Goal: Information Seeking & Learning: Learn about a topic

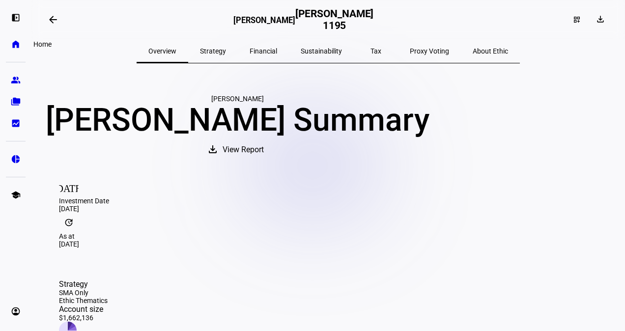
click at [14, 48] on eth-mat-symbol "home" at bounding box center [16, 44] width 10 height 10
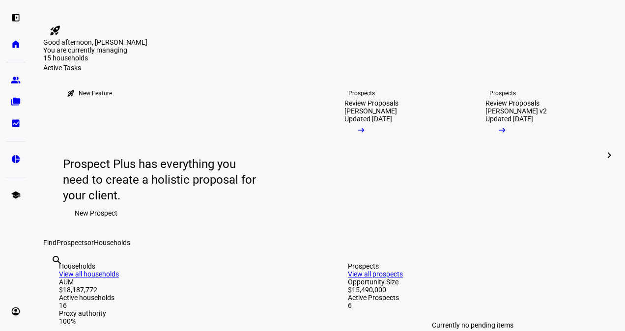
click at [603, 161] on mat-icon "chevron_right" at bounding box center [609, 155] width 12 height 12
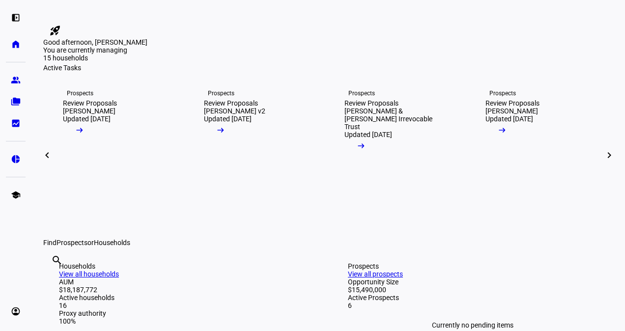
click at [603, 161] on mat-icon "chevron_right" at bounding box center [609, 155] width 12 height 12
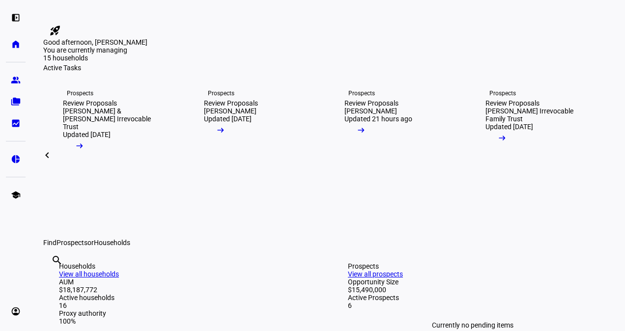
click at [601, 233] on link "Prospects Review Proposals [PERSON_NAME] Irrevocable Family Trust Updated [DATE…" at bounding box center [536, 155] width 133 height 167
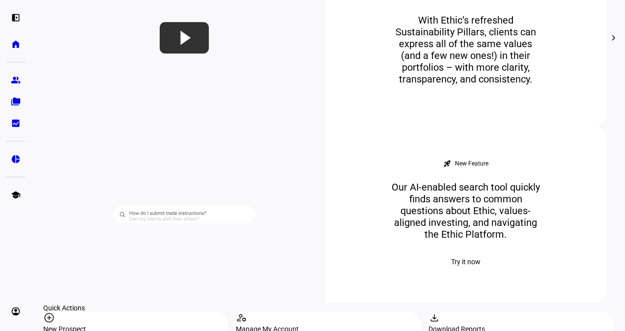
scroll to position [648, 0]
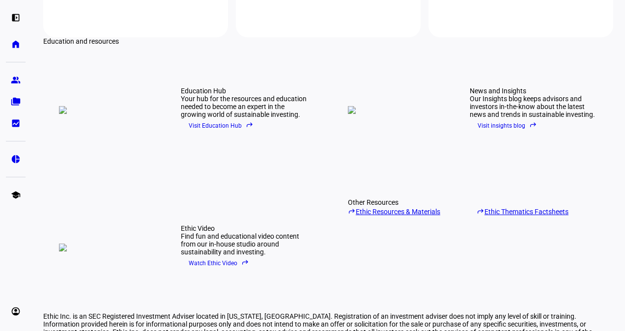
scroll to position [1115, 0]
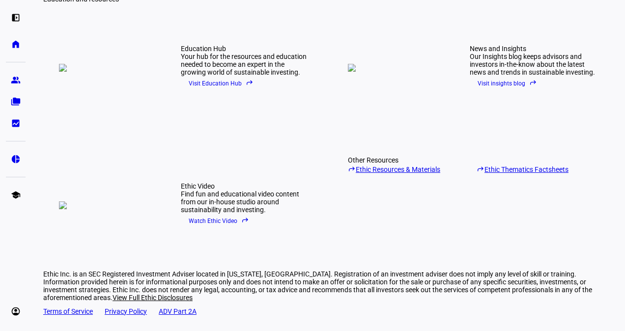
click at [404, 164] on link "reply Ethic Resources & Materials" at bounding box center [408, 168] width 121 height 9
click at [516, 164] on link "reply Ethic Thematics Factsheets" at bounding box center [536, 168] width 121 height 9
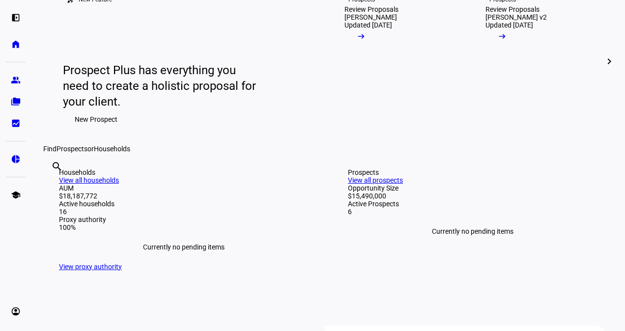
scroll to position [0, 0]
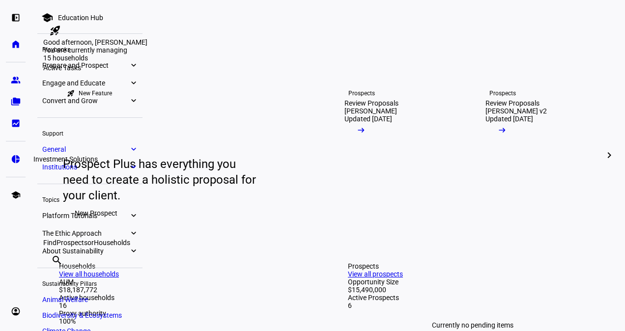
click at [20, 156] on eth-mat-symbol "pie_chart" at bounding box center [16, 159] width 10 height 10
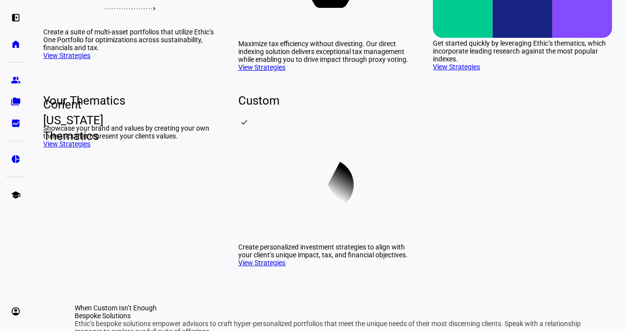
scroll to position [181, 0]
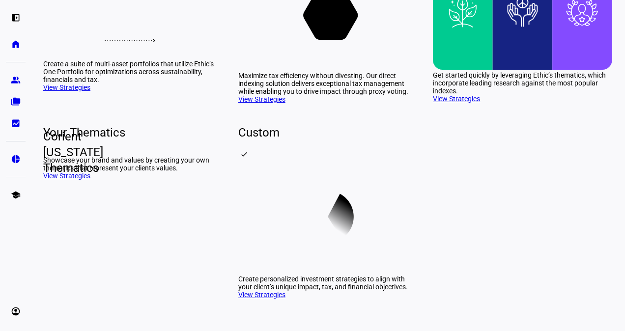
click at [463, 103] on link "View Strategies" at bounding box center [456, 99] width 47 height 8
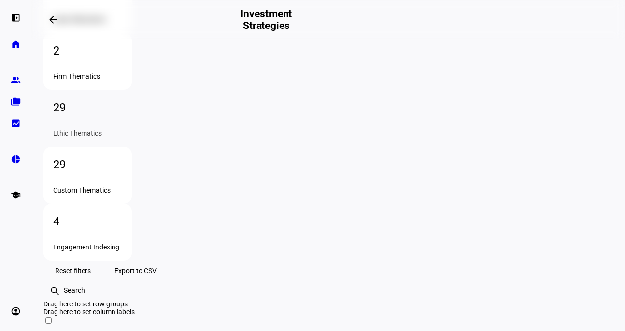
scroll to position [142, 0]
click at [132, 89] on div "2 Firm Thematics" at bounding box center [87, 60] width 88 height 57
click at [122, 128] on div "Ethic Thematics" at bounding box center [87, 132] width 69 height 8
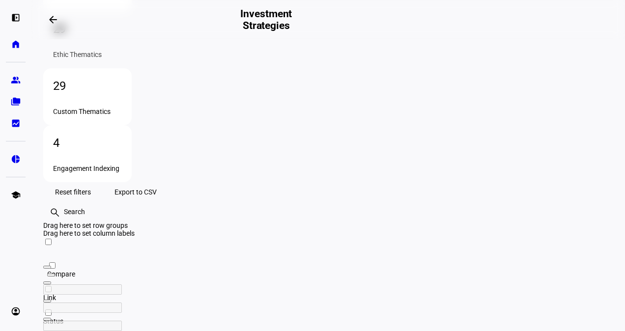
scroll to position [261, 0]
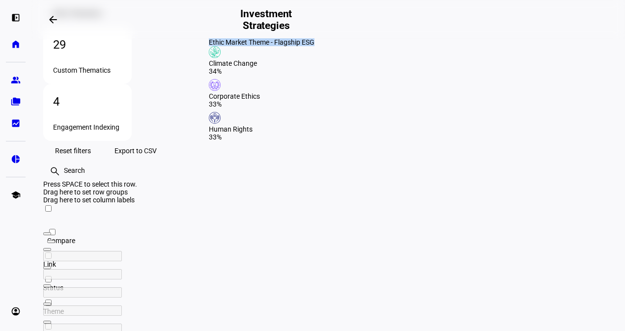
drag, startPoint x: 215, startPoint y: 79, endPoint x: 308, endPoint y: 75, distance: 93.4
click at [308, 75] on div "Ethic Market Theme - Flagship ESG Climate Change 34% Corporate Ethics 33% Human…" at bounding box center [261, 89] width 125 height 122
copy div "Ethic Market Theme - Flagship ESG"
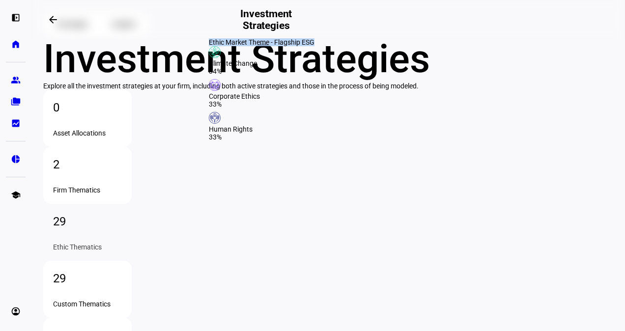
scroll to position [0, 0]
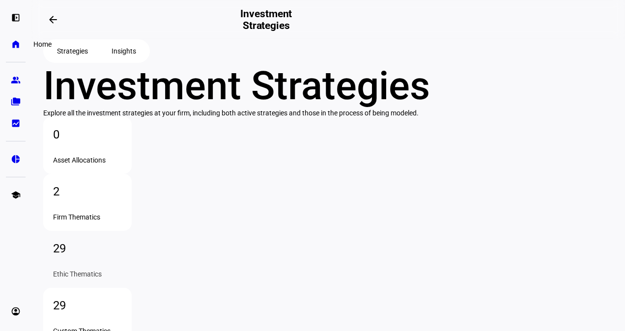
click at [10, 50] on link "home Home" at bounding box center [16, 44] width 20 height 20
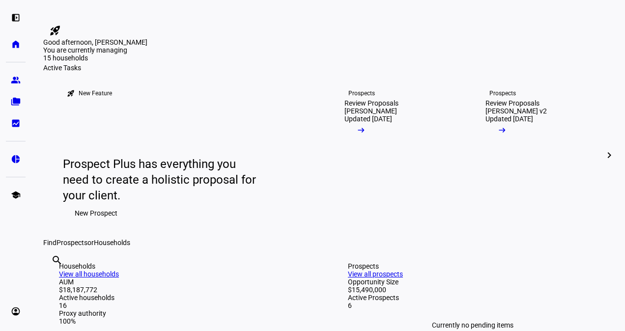
click at [61, 25] on mat-icon "rocket_launch" at bounding box center [55, 31] width 12 height 12
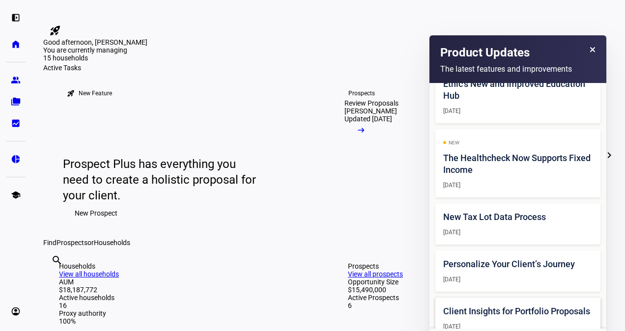
scroll to position [279, 0]
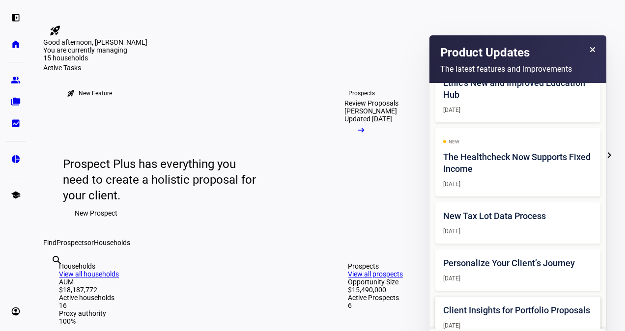
click at [509, 305] on h2 "Client Insights for Portfolio Proposals" at bounding box center [517, 311] width 149 height 12
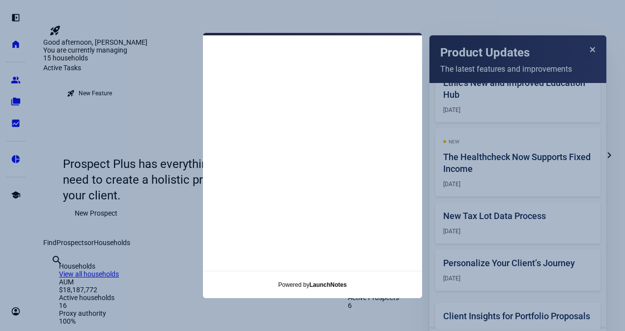
click at [558, 107] on content-modal at bounding box center [312, 165] width 625 height 331
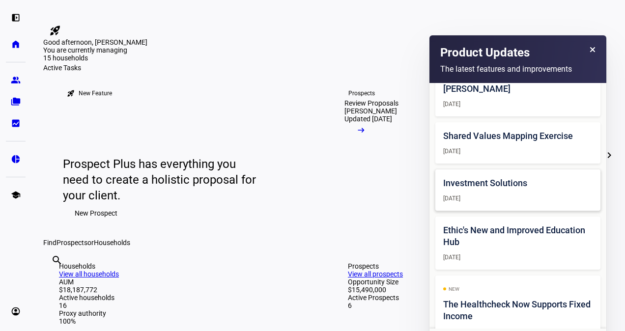
scroll to position [130, 0]
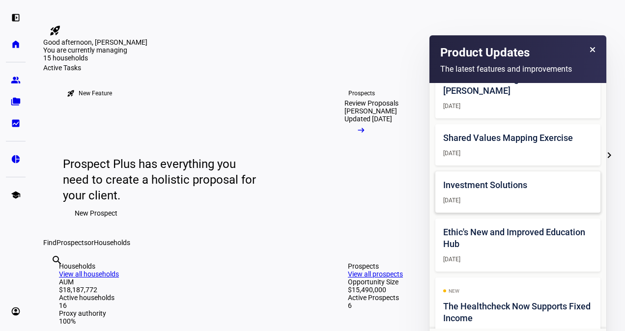
click at [517, 179] on h2 "Investment Solutions" at bounding box center [517, 185] width 149 height 12
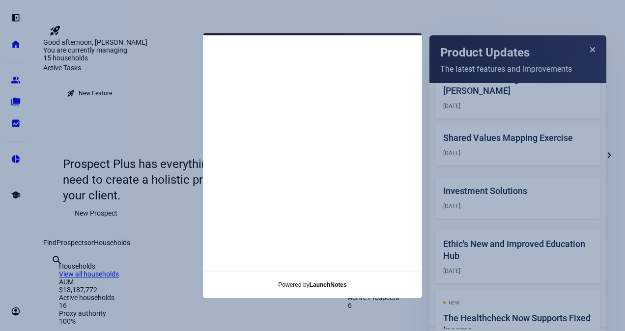
click at [426, 23] on content-modal at bounding box center [312, 165] width 625 height 331
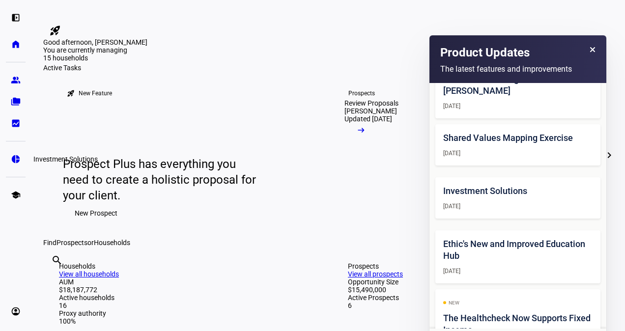
click at [19, 154] on eth-mat-symbol "pie_chart" at bounding box center [16, 159] width 10 height 10
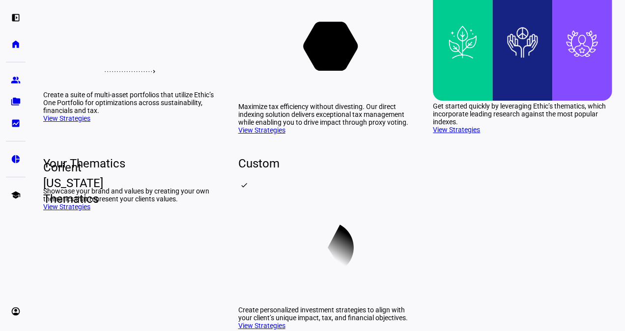
scroll to position [151, 0]
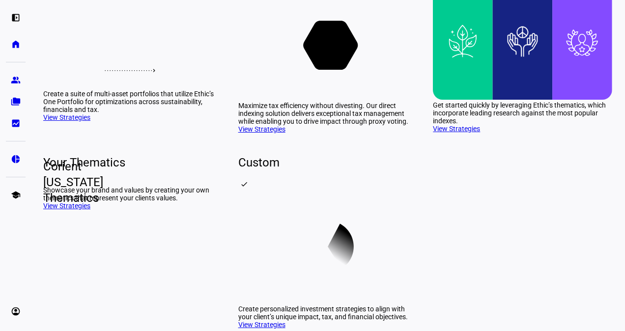
click at [490, 125] on div "Get started quickly by leveraging Ethic’s thematics, which incorporate leading …" at bounding box center [522, 113] width 179 height 24
click at [501, 100] on rect at bounding box center [523, 43] width 60 height 113
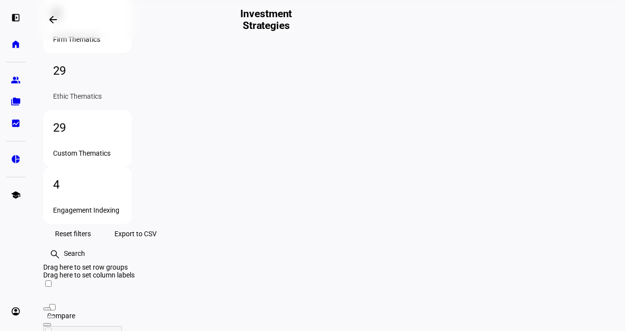
scroll to position [180, 0]
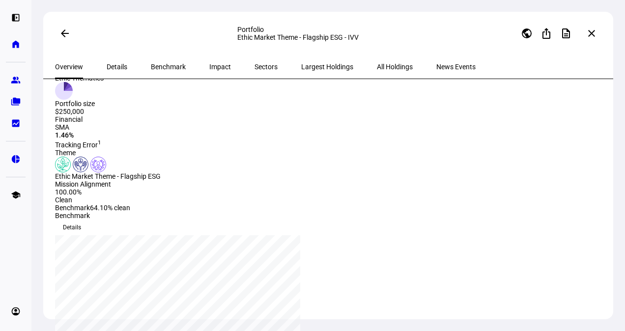
scroll to position [44, 0]
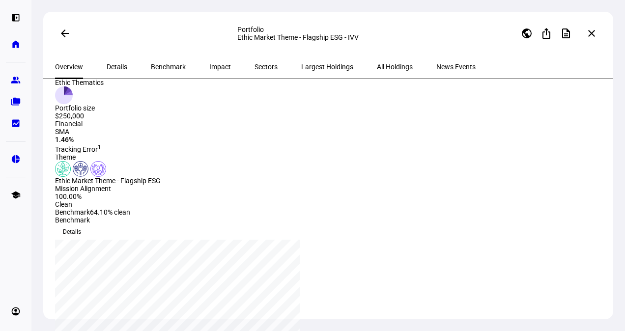
click at [113, 65] on span "Details" at bounding box center [117, 66] width 21 height 7
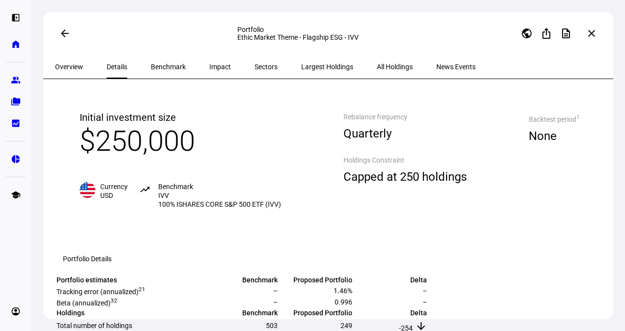
click at [164, 67] on span "Benchmark" at bounding box center [168, 66] width 35 height 7
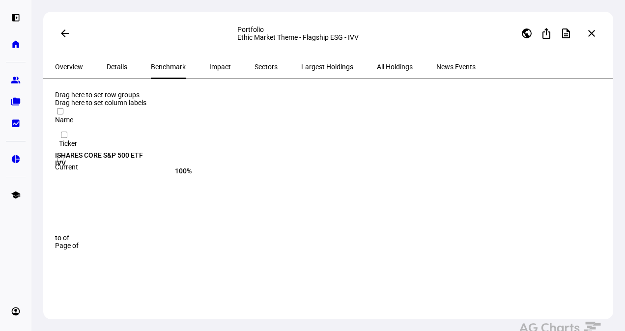
click at [209, 67] on span "Impact" at bounding box center [220, 66] width 22 height 7
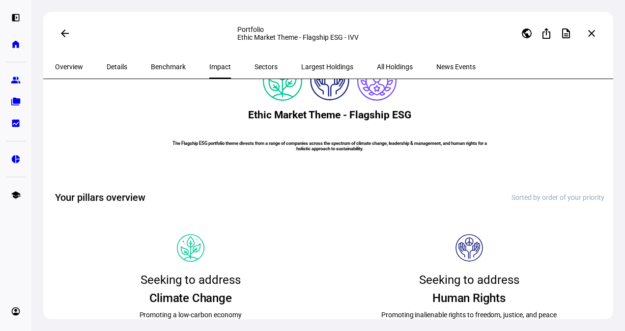
scroll to position [37, 0]
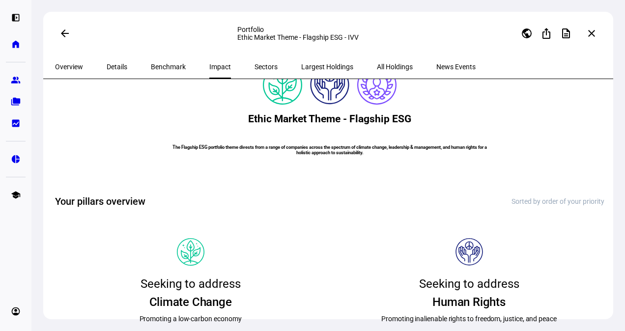
click at [111, 64] on span "Details" at bounding box center [117, 66] width 21 height 7
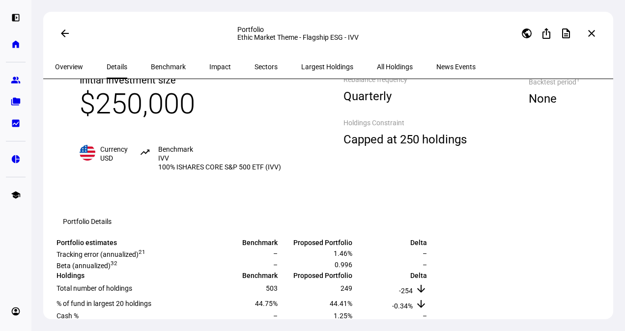
click at [75, 69] on span "Overview" at bounding box center [69, 66] width 28 height 7
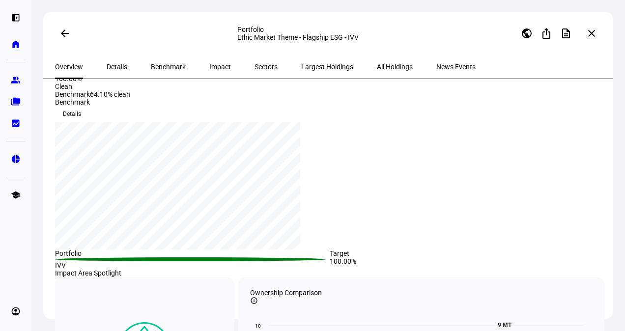
scroll to position [148, 0]
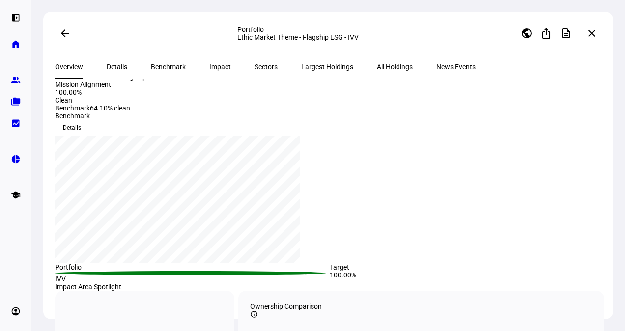
click at [209, 71] on span "Impact" at bounding box center [220, 67] width 22 height 24
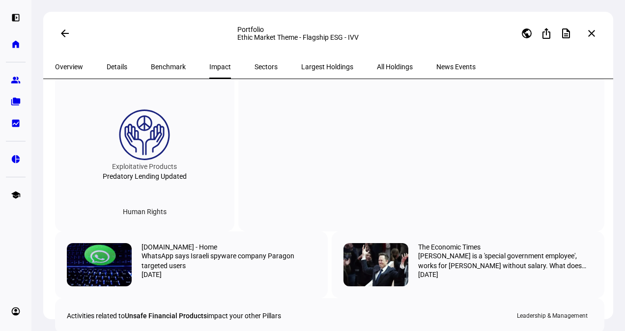
scroll to position [821, 0]
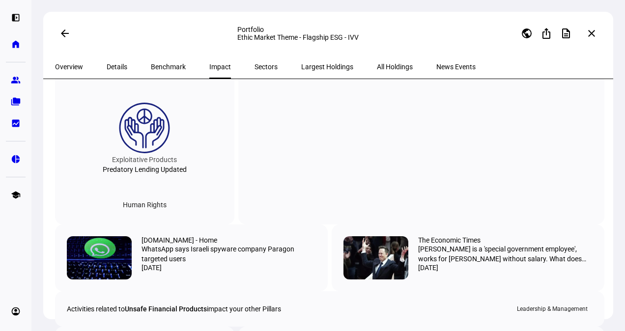
click at [355, 36] on div "Human Rights" at bounding box center [372, 28] width 59 height 16
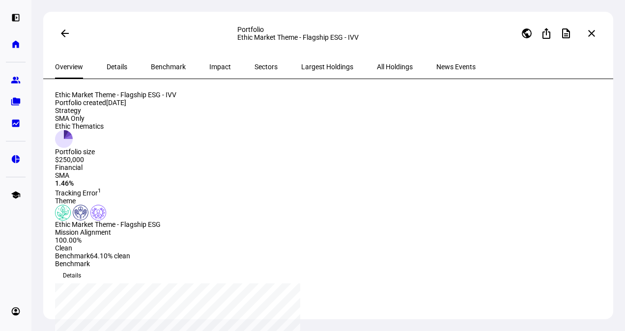
click at [163, 69] on span "Benchmark" at bounding box center [168, 66] width 35 height 7
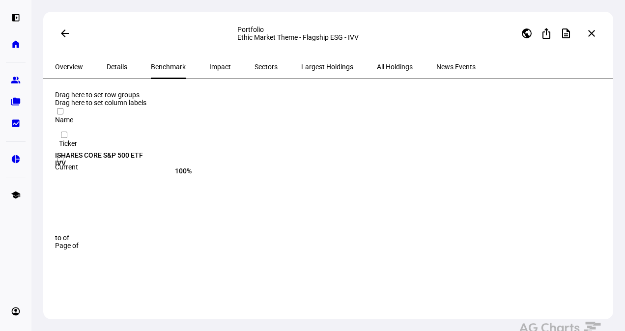
click at [209, 72] on span "Impact" at bounding box center [220, 67] width 22 height 24
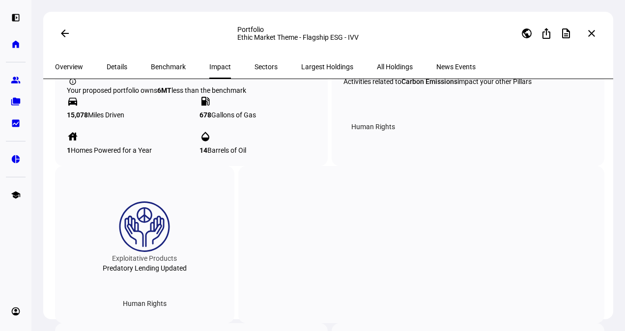
scroll to position [721, 0]
click at [375, 135] on div "Human Rights" at bounding box center [372, 127] width 59 height 16
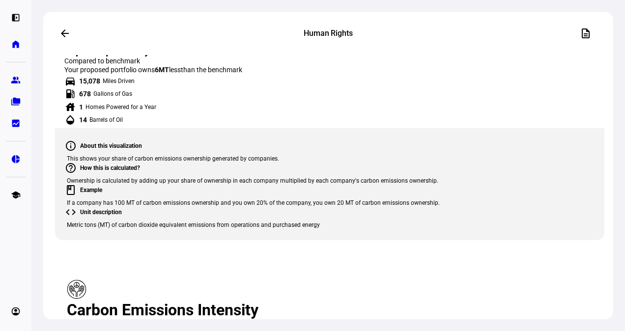
scroll to position [721, 0]
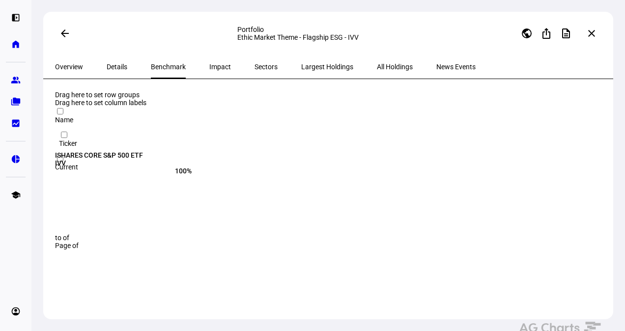
click at [162, 68] on span "Benchmark" at bounding box center [168, 66] width 35 height 7
click at [112, 70] on span "Details" at bounding box center [117, 66] width 21 height 7
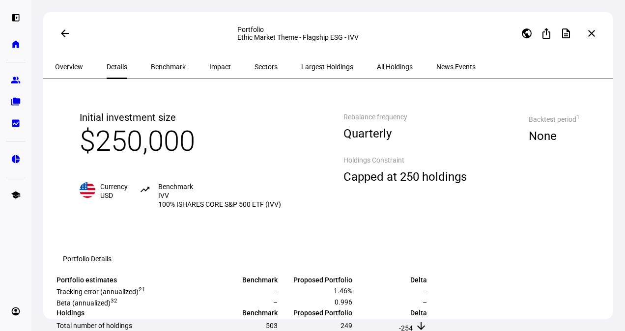
click at [151, 73] on span "Benchmark" at bounding box center [168, 67] width 35 height 24
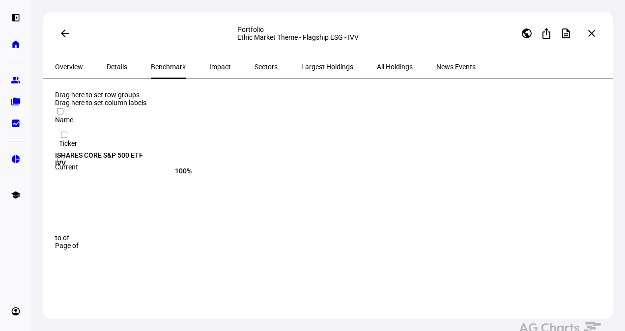
click at [209, 76] on span "Impact" at bounding box center [220, 67] width 22 height 24
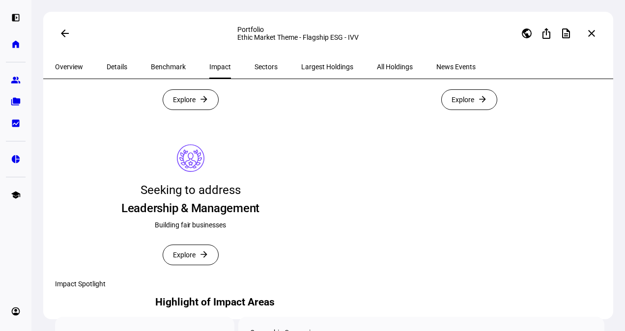
scroll to position [288, 0]
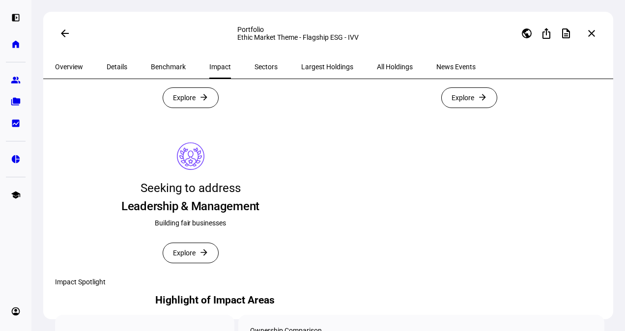
click at [458, 108] on span "Explore" at bounding box center [462, 98] width 23 height 20
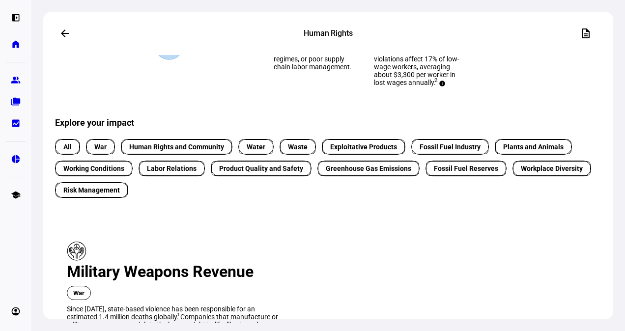
scroll to position [190, 0]
click at [260, 152] on span "Water" at bounding box center [256, 146] width 19 height 10
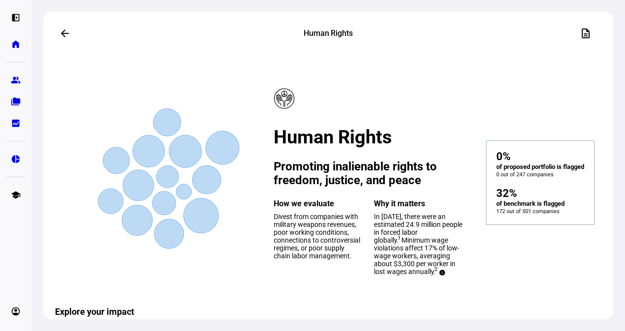
click at [62, 32] on mat-icon "arrow_back" at bounding box center [65, 34] width 12 height 12
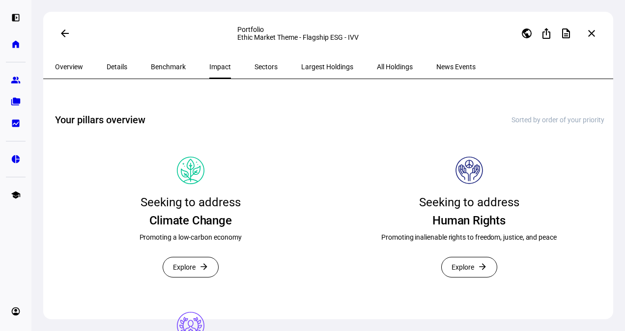
scroll to position [121, 0]
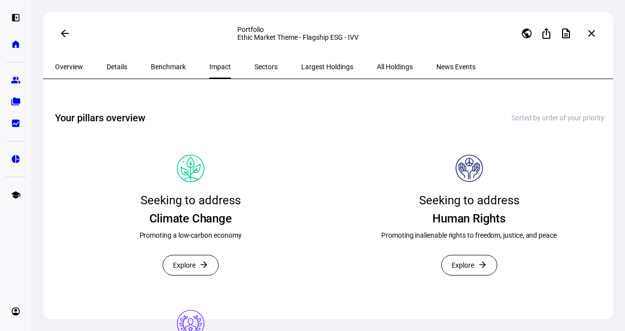
click at [190, 94] on eth-card-container "Ethic Market Theme - Flagship ESG The Flagship ESG portfolio theme divests from…" at bounding box center [329, 32] width 549 height 124
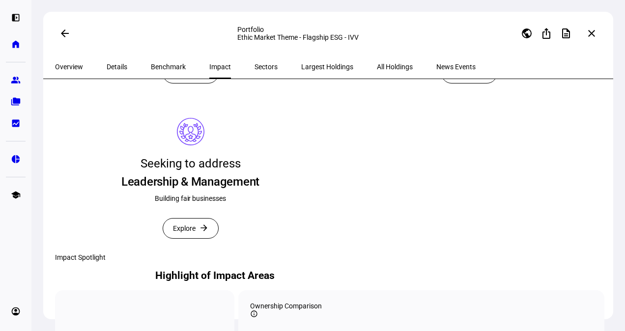
scroll to position [313, 0]
click at [466, 83] on span "Explore" at bounding box center [462, 73] width 23 height 20
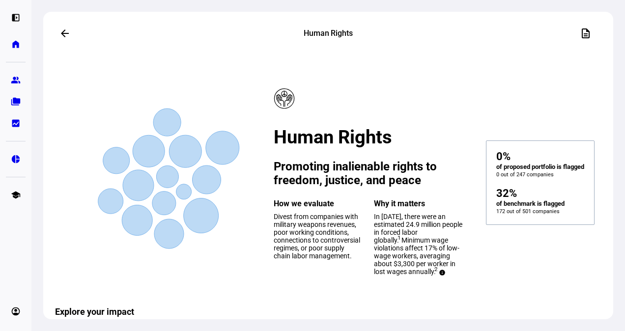
click at [70, 38] on span at bounding box center [65, 34] width 24 height 24
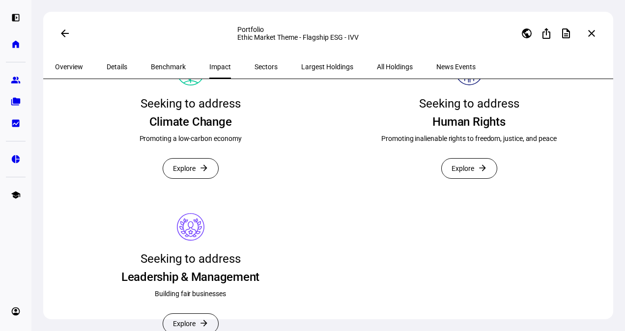
scroll to position [218, 0]
click at [189, 178] on span "Explore" at bounding box center [184, 168] width 23 height 20
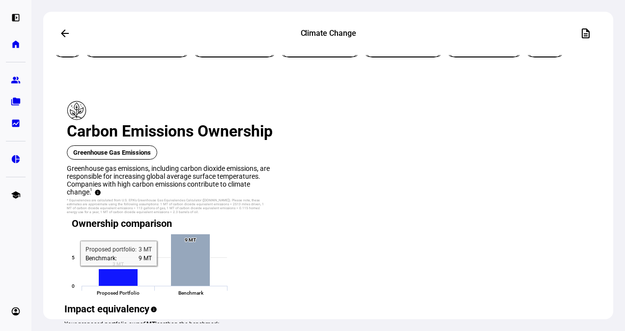
scroll to position [336, 0]
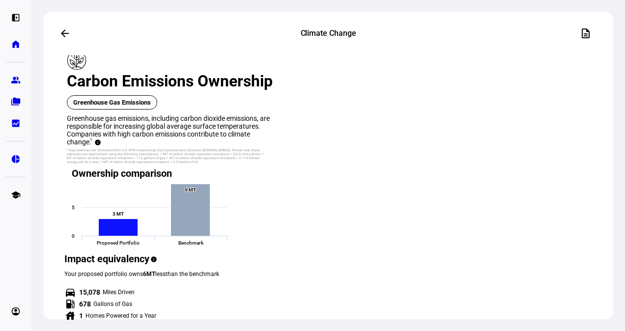
click at [283, 177] on mat-card-content "Carbon Emissions Ownership Greenhouse Gas Emissions Greenhouse gas emissions, i…" at bounding box center [329, 226] width 549 height 382
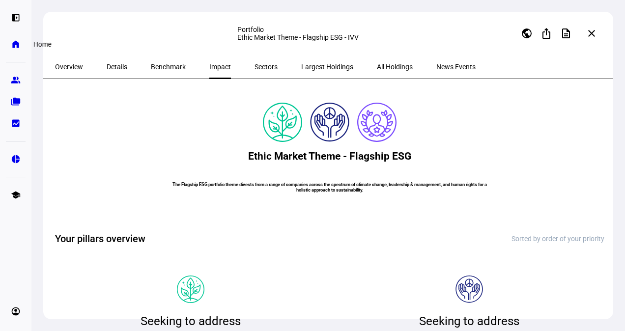
click at [12, 49] on link "home Home" at bounding box center [16, 44] width 20 height 20
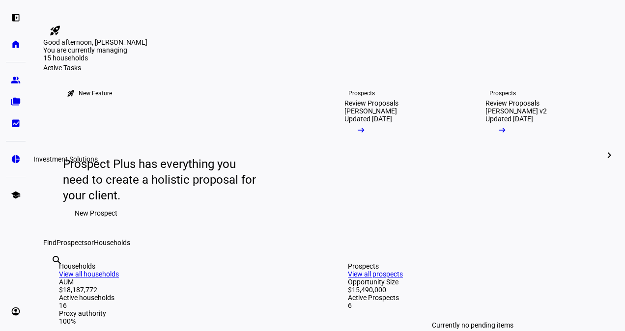
click at [12, 166] on link "pie_chart Investment Solutions" at bounding box center [16, 159] width 20 height 20
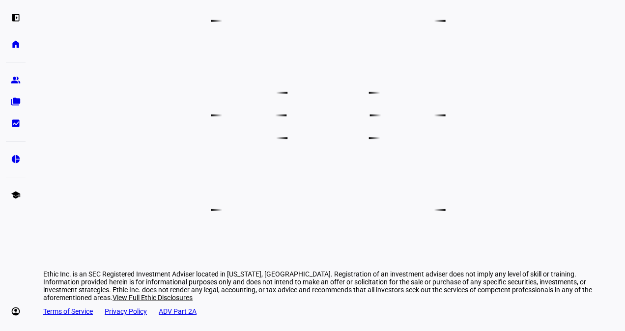
scroll to position [747, 0]
click at [519, 130] on icon at bounding box center [482, 116] width 74 height 38
click at [350, 130] on icon at bounding box center [329, 115] width 41 height 44
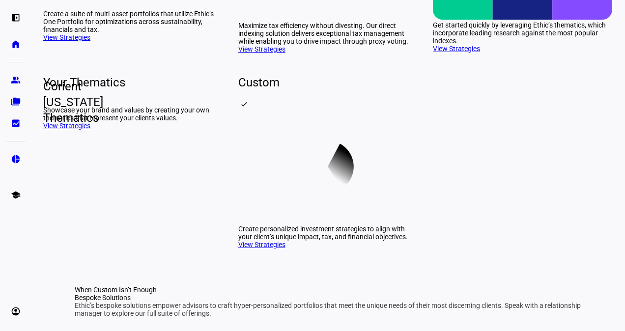
scroll to position [233, 0]
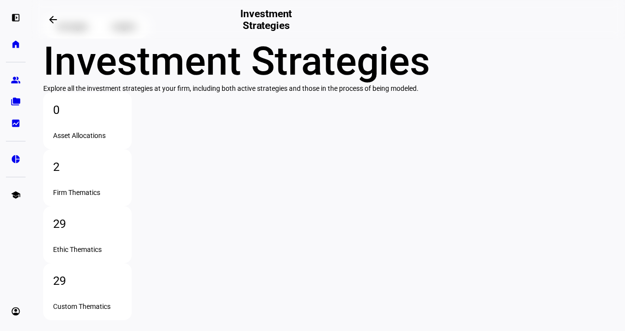
scroll to position [17, 0]
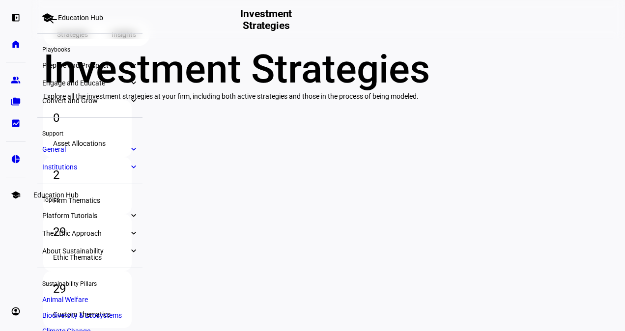
click at [16, 194] on eth-mat-symbol "school" at bounding box center [16, 195] width 10 height 10
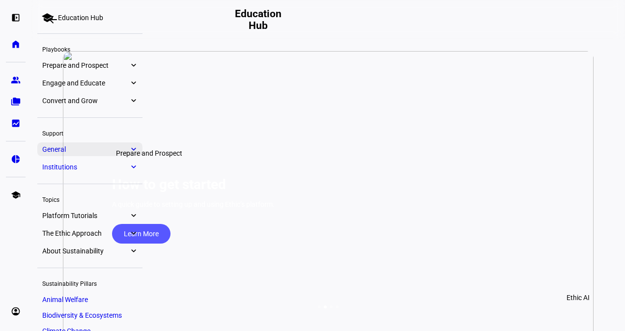
click at [132, 150] on eth-mat-symbol "expand_more" at bounding box center [133, 149] width 9 height 10
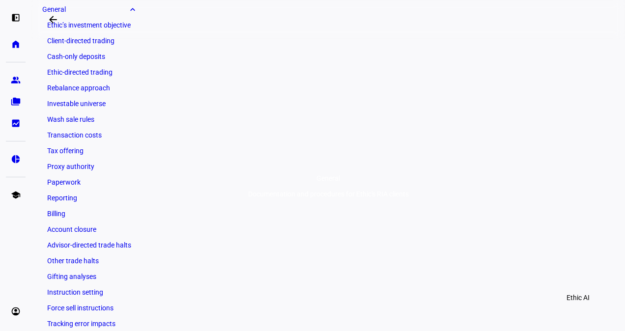
scroll to position [134, 0]
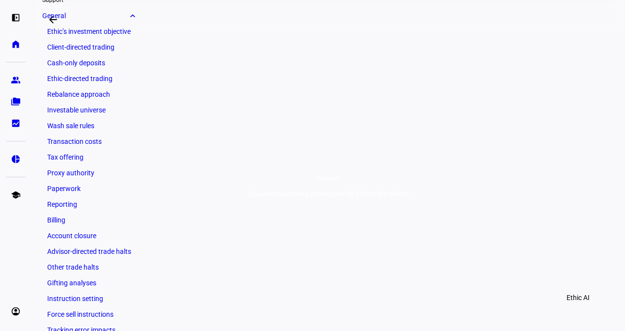
click at [61, 160] on link "Tax offering" at bounding box center [89, 157] width 95 height 14
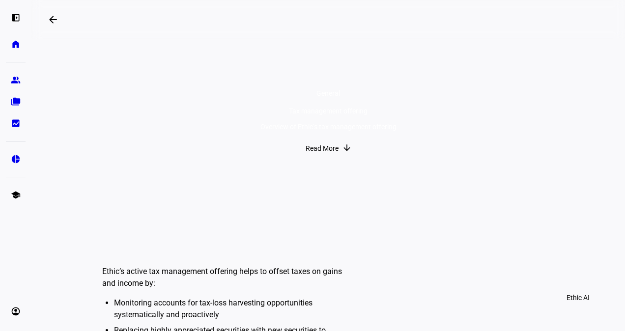
click at [307, 158] on span "Read More" at bounding box center [321, 149] width 33 height 20
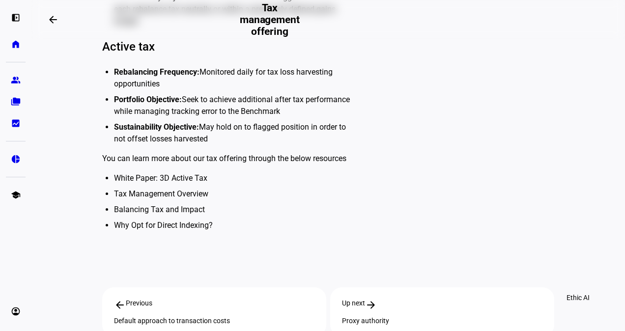
scroll to position [570, 0]
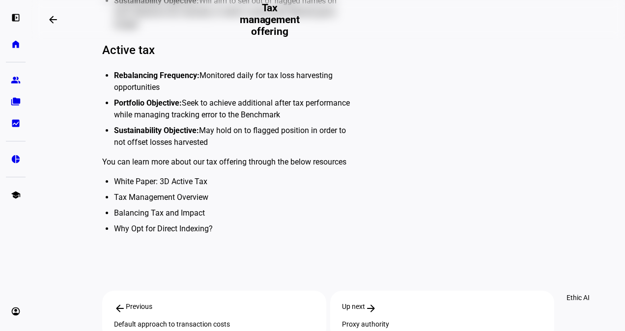
click at [184, 193] on link "Tax Management Overview" at bounding box center [161, 197] width 94 height 9
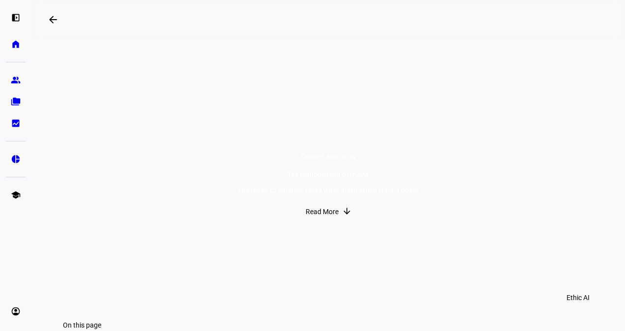
click at [237, 178] on div "Tax management overview" at bounding box center [328, 174] width 182 height 8
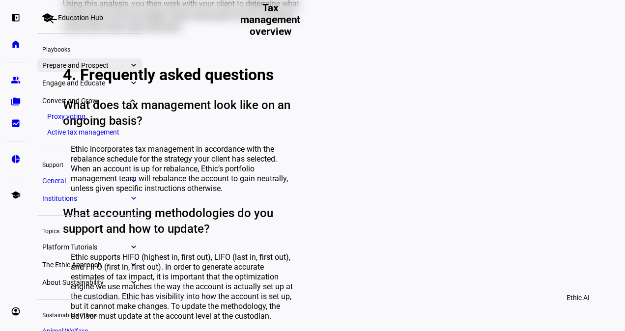
click at [133, 64] on eth-mat-symbol "expand_more" at bounding box center [133, 65] width 9 height 10
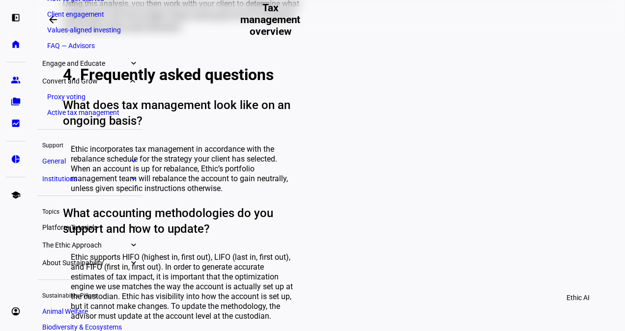
scroll to position [99, 0]
click at [132, 160] on eth-mat-symbol "expand_more" at bounding box center [133, 161] width 9 height 10
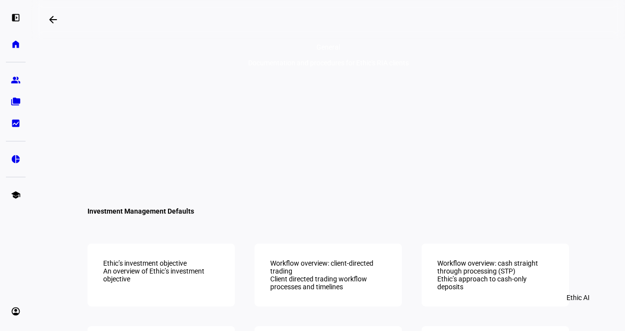
scroll to position [130, 0]
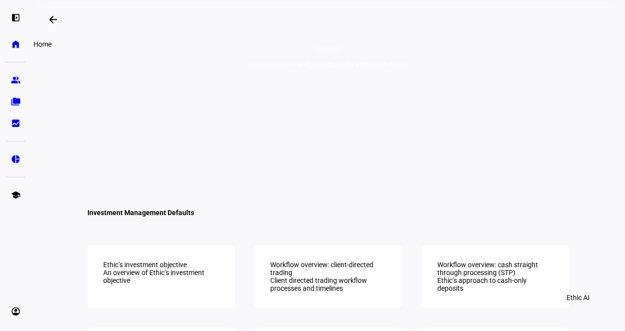
click at [16, 44] on eth-mat-symbol "home" at bounding box center [16, 44] width 10 height 10
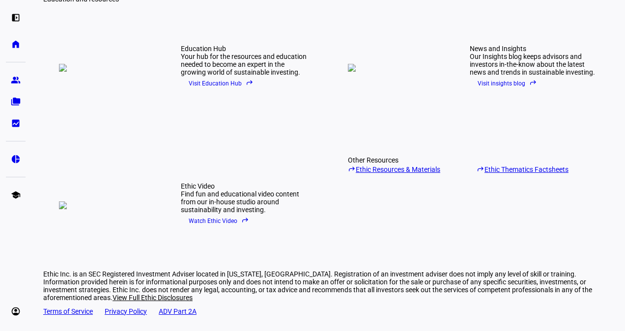
scroll to position [1115, 0]
click at [389, 164] on link "reply Ethic Resources & Materials" at bounding box center [408, 168] width 121 height 9
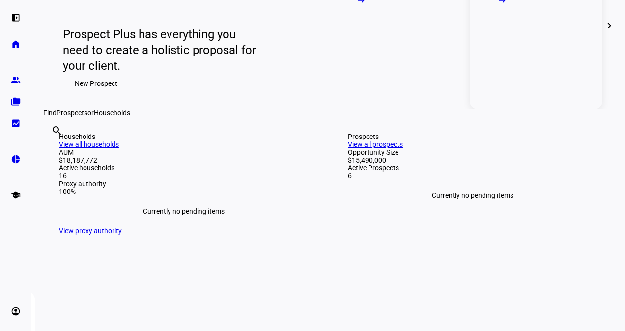
scroll to position [0, 0]
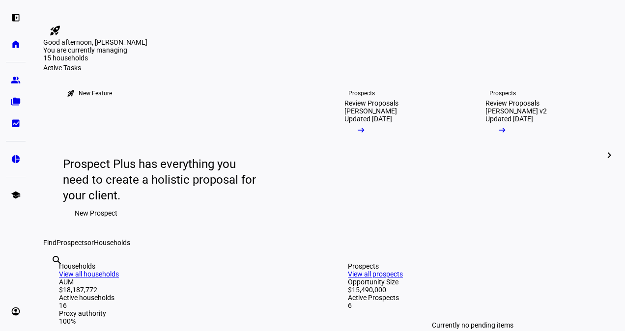
click at [61, 25] on mat-icon "rocket_launch" at bounding box center [55, 31] width 12 height 12
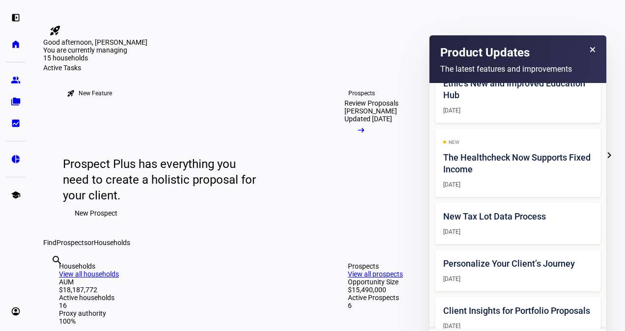
scroll to position [279, 0]
click at [522, 210] on h2 "New Tax Lot Data Process" at bounding box center [517, 216] width 149 height 12
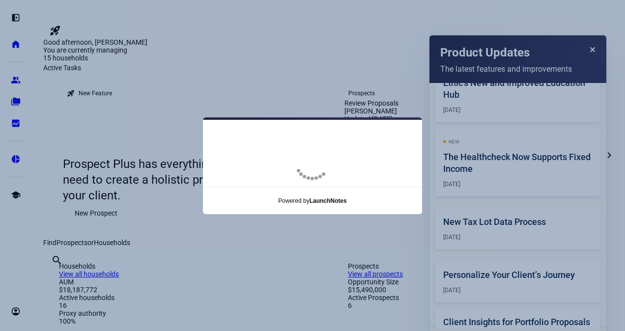
drag, startPoint x: 333, startPoint y: 55, endPoint x: 594, endPoint y: 53, distance: 261.3
click at [594, 53] on content-modal at bounding box center [312, 165] width 625 height 331
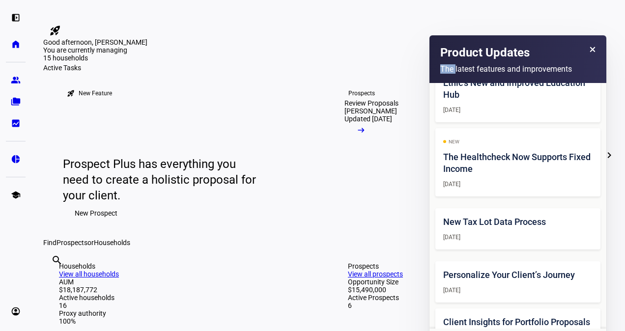
click at [594, 53] on span at bounding box center [592, 53] width 6 height 17
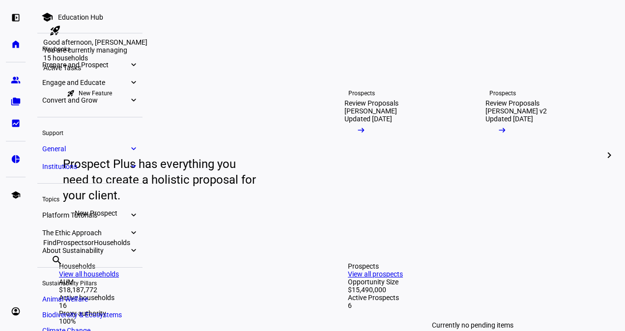
scroll to position [0, 0]
click at [134, 236] on eth-mat-symbol "expand_more" at bounding box center [133, 233] width 9 height 10
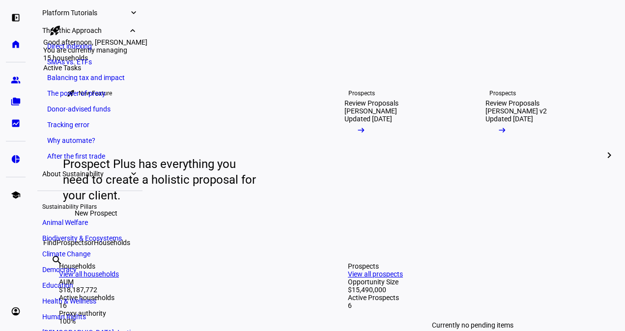
scroll to position [202, 0]
click at [64, 45] on link "Direct indexing" at bounding box center [89, 47] width 95 height 14
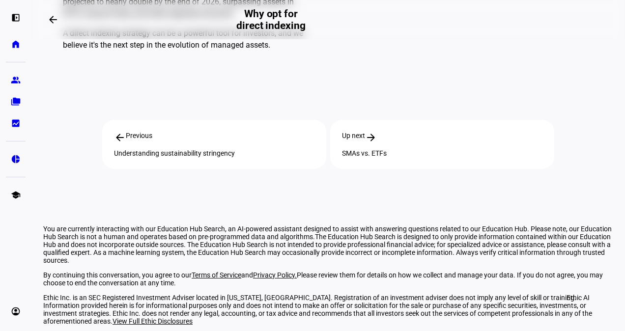
scroll to position [1490, 0]
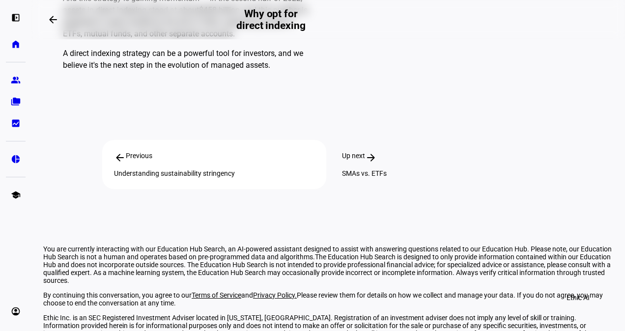
scroll to position [1452, 0]
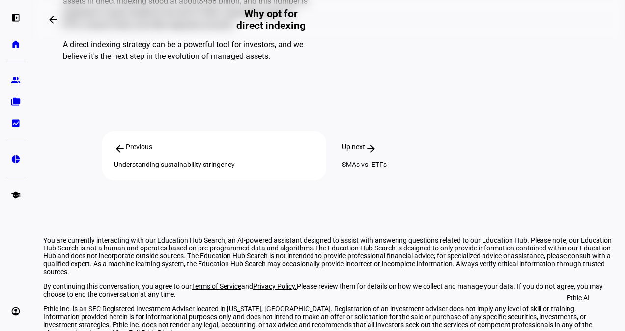
click at [363, 145] on div "Up next arrow_forward SMAs vs. ETFs" at bounding box center [442, 155] width 224 height 49
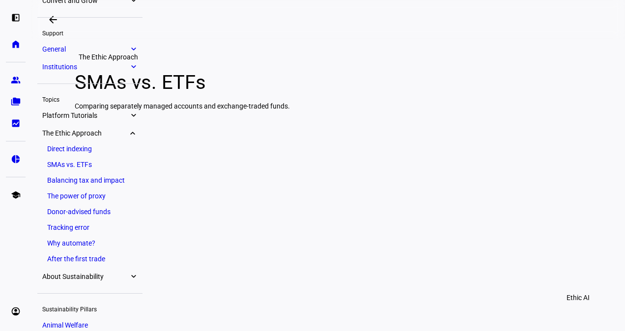
scroll to position [94, 0]
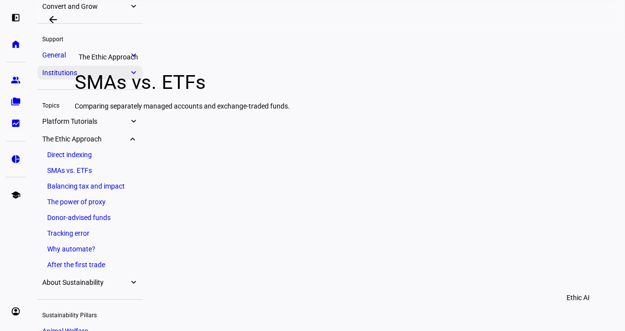
click at [136, 70] on eth-mat-symbol "expand_more" at bounding box center [133, 73] width 9 height 10
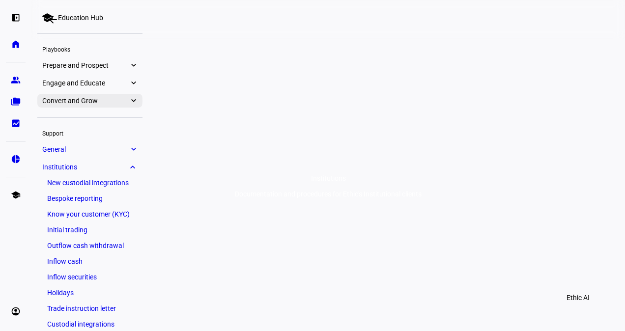
click at [125, 104] on span "Convert and Grow" at bounding box center [85, 101] width 86 height 8
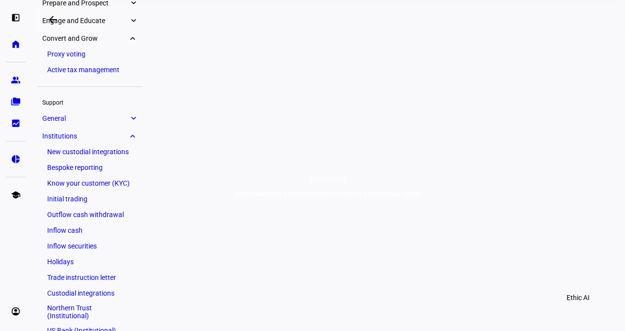
scroll to position [61, 0]
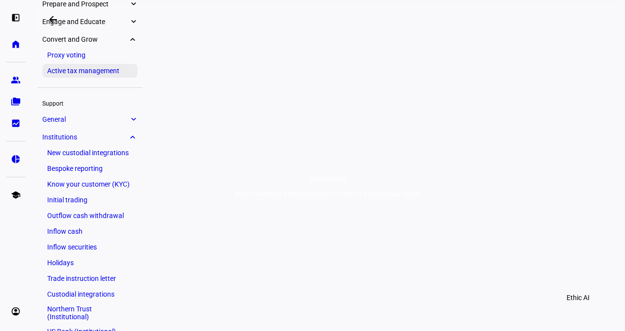
click at [75, 69] on link "Active tax management" at bounding box center [89, 71] width 95 height 14
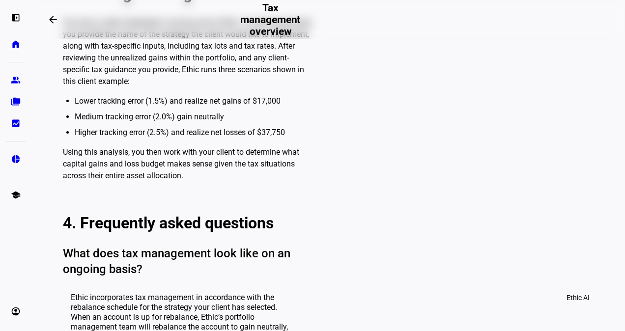
scroll to position [1403, 0]
